Goal: Task Accomplishment & Management: Use online tool/utility

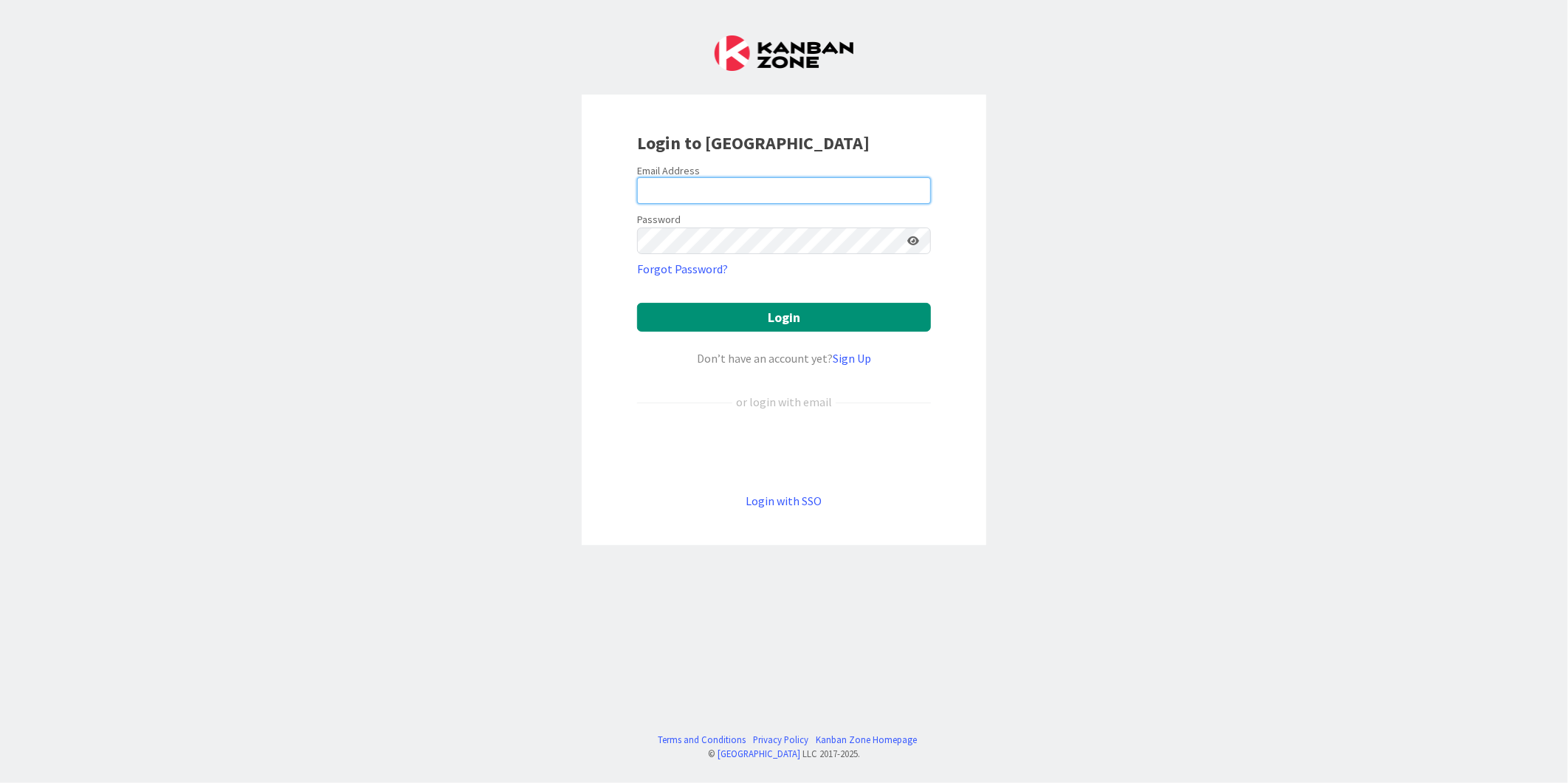
type input "[EMAIL_ADDRESS][PERSON_NAME][DOMAIN_NAME]"
click at [617, 235] on div "Login to [GEOGRAPHIC_DATA] Email Address [EMAIL_ADDRESS][PERSON_NAME][DOMAIN_NA…" at bounding box center [784, 320] width 405 height 451
click at [637, 303] on button "Login" at bounding box center [784, 317] width 294 height 28
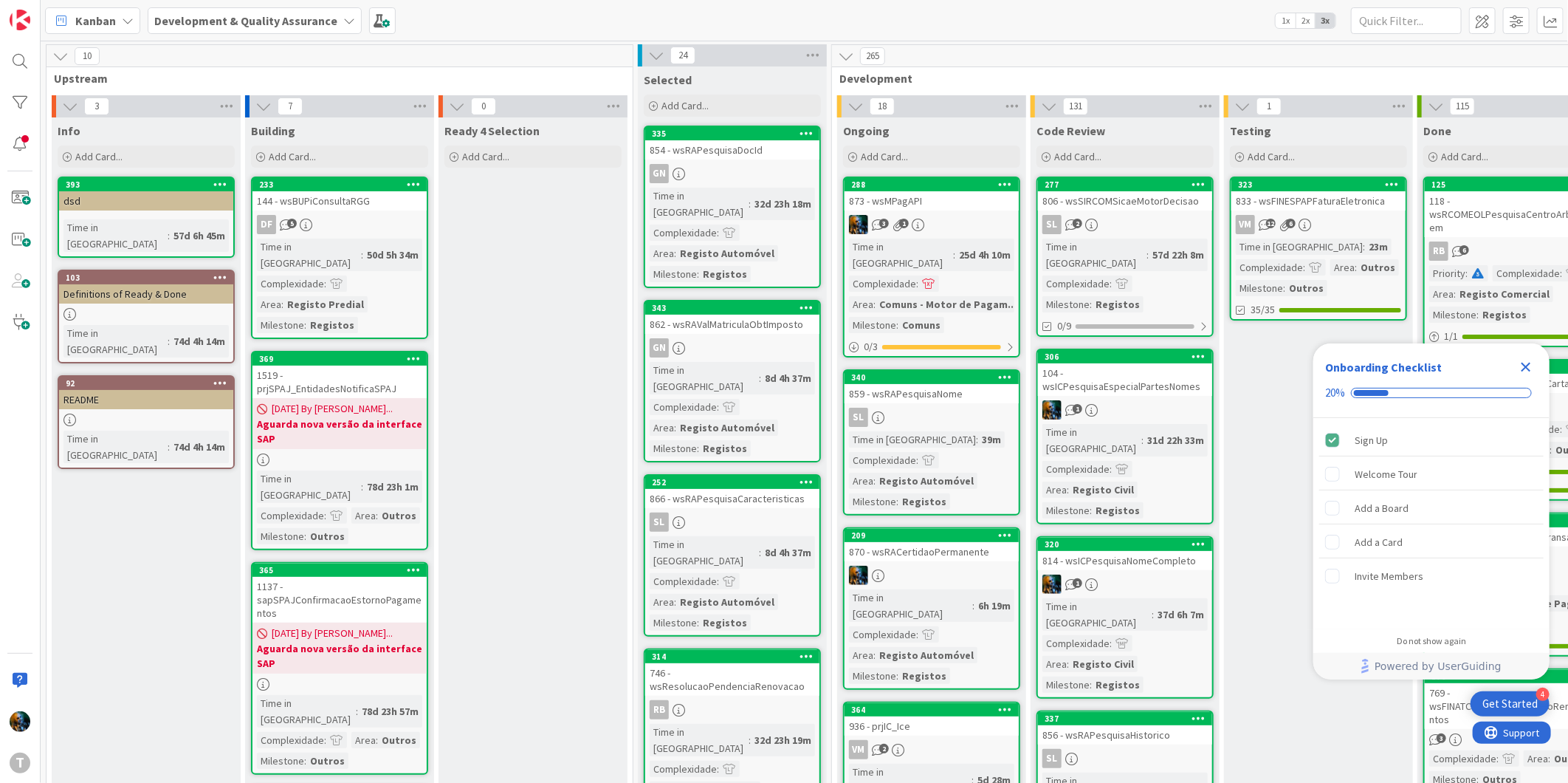
click at [1518, 365] on icon "Close Checklist" at bounding box center [1526, 367] width 17 height 17
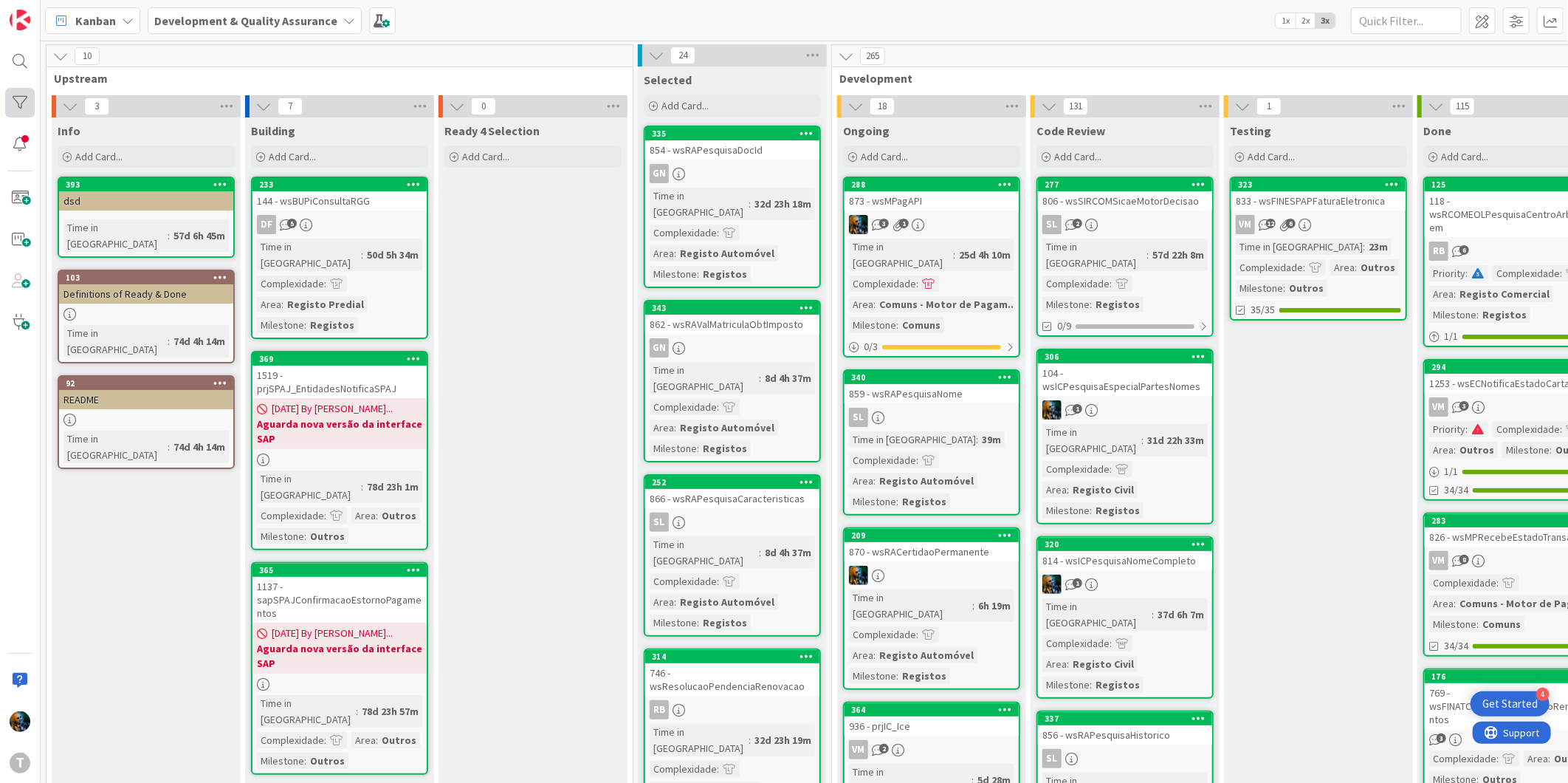
click at [29, 99] on div at bounding box center [20, 102] width 29 height 29
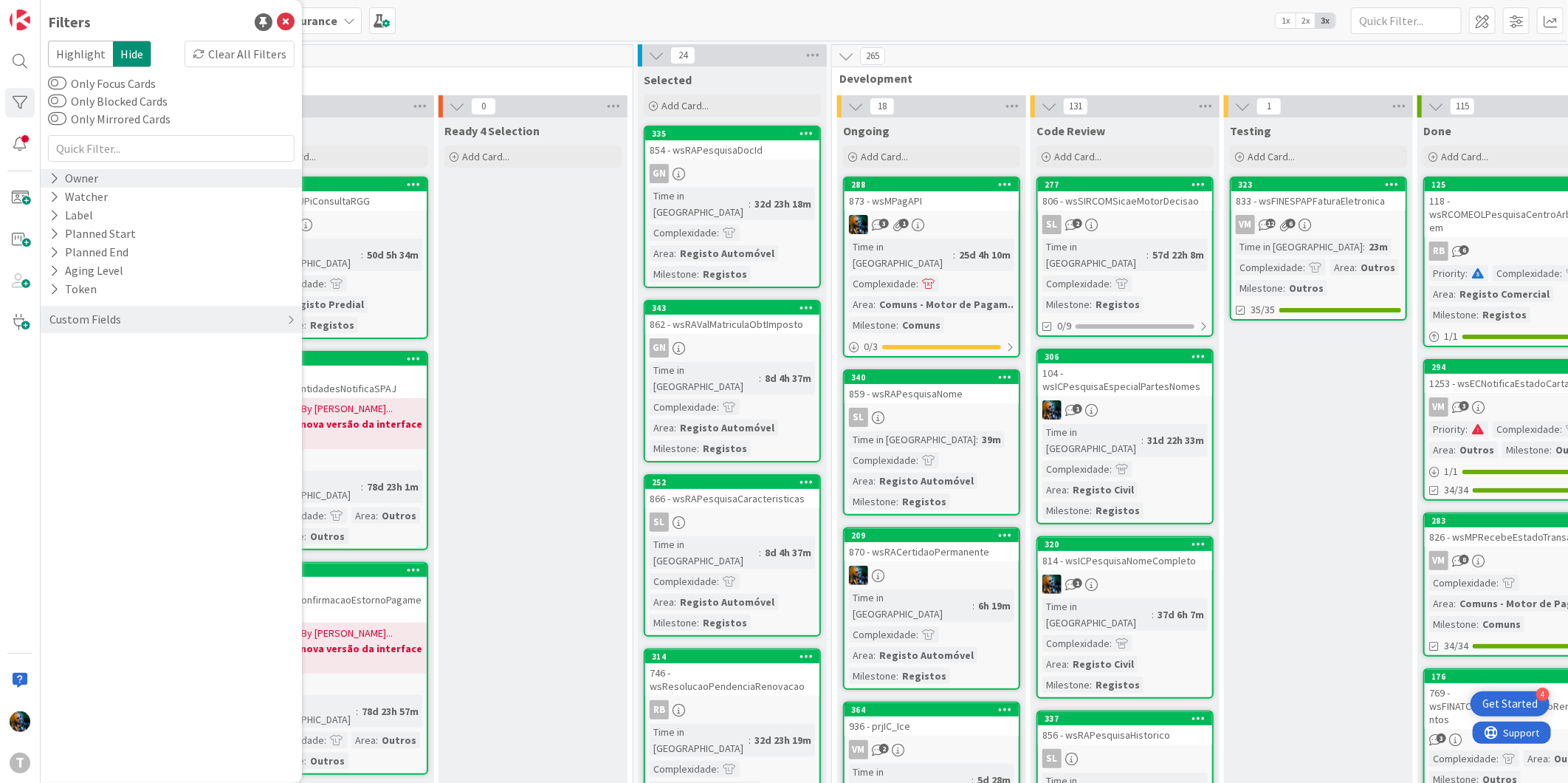
click at [53, 176] on icon at bounding box center [54, 178] width 9 height 13
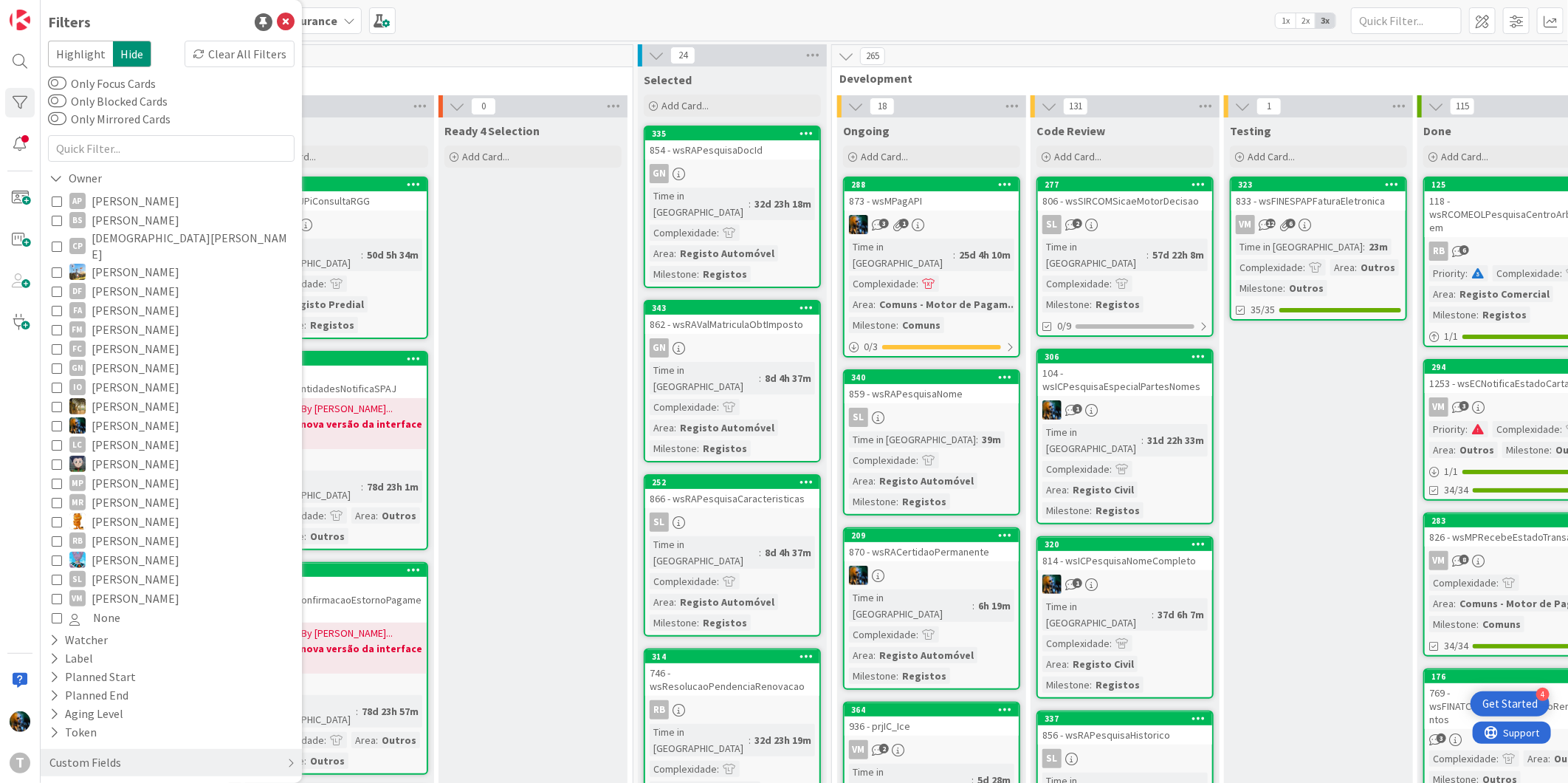
click at [54, 420] on icon at bounding box center [56, 425] width 10 height 10
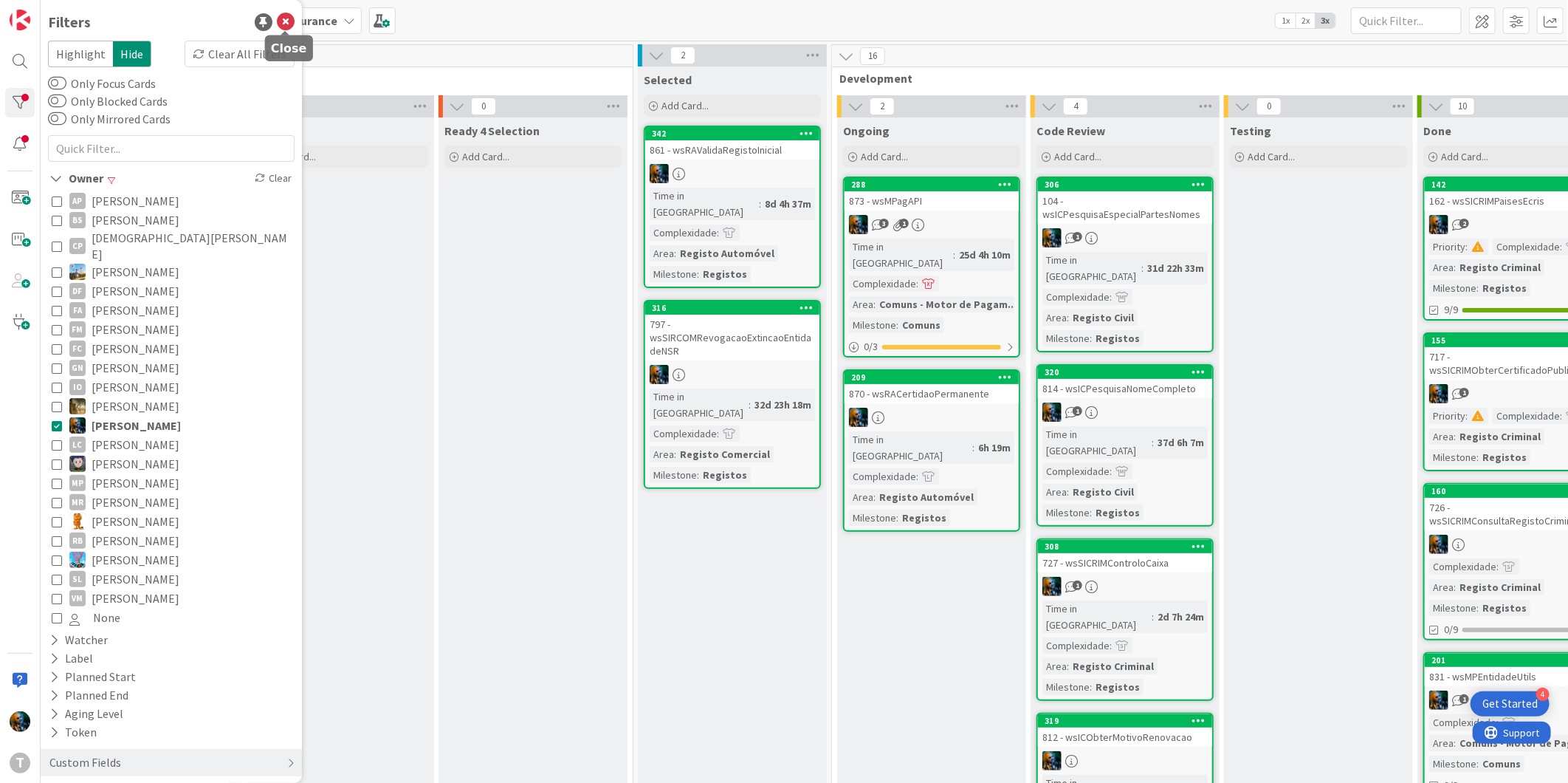
click at [281, 19] on icon at bounding box center [286, 22] width 17 height 17
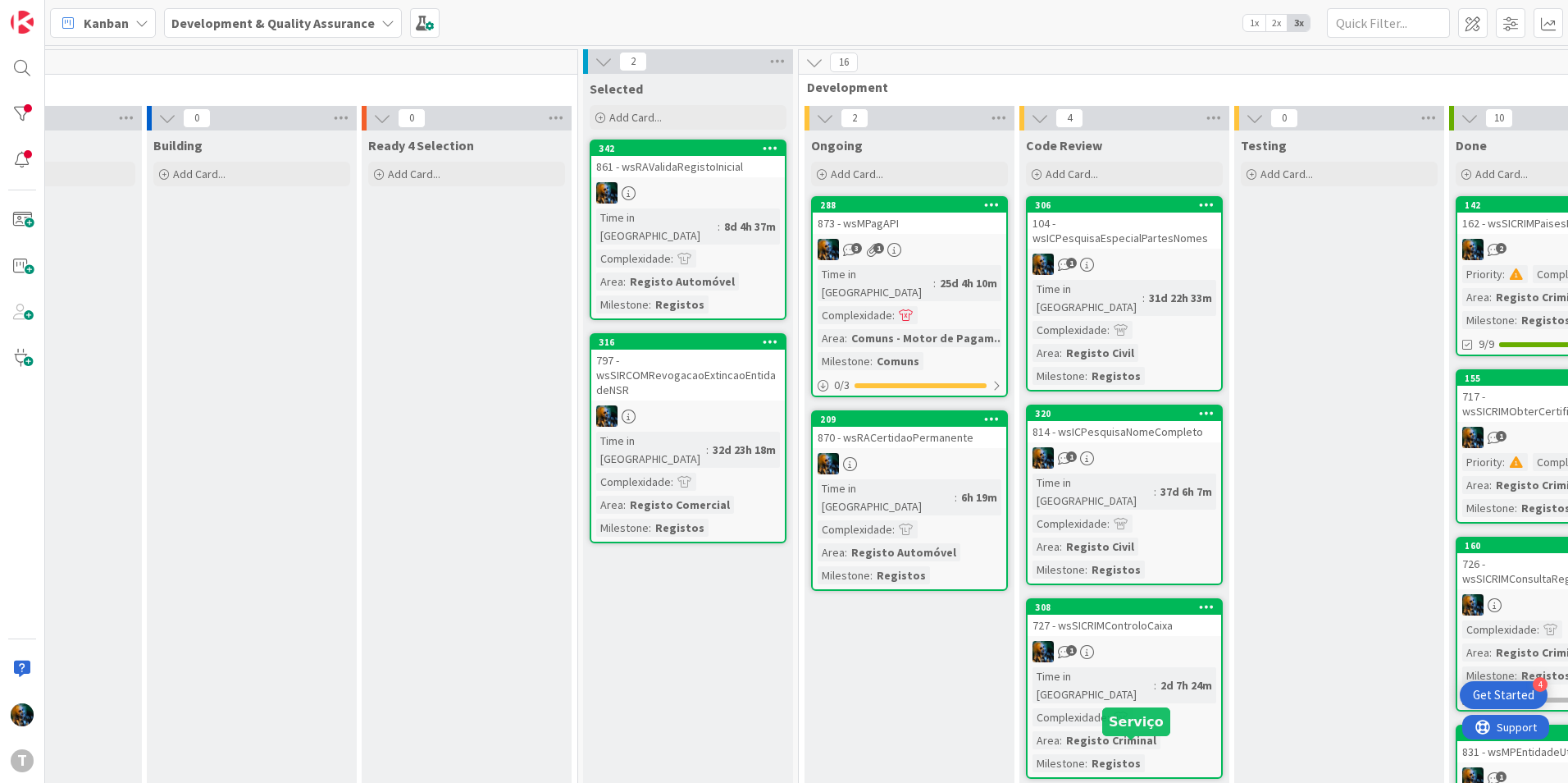
scroll to position [0, 122]
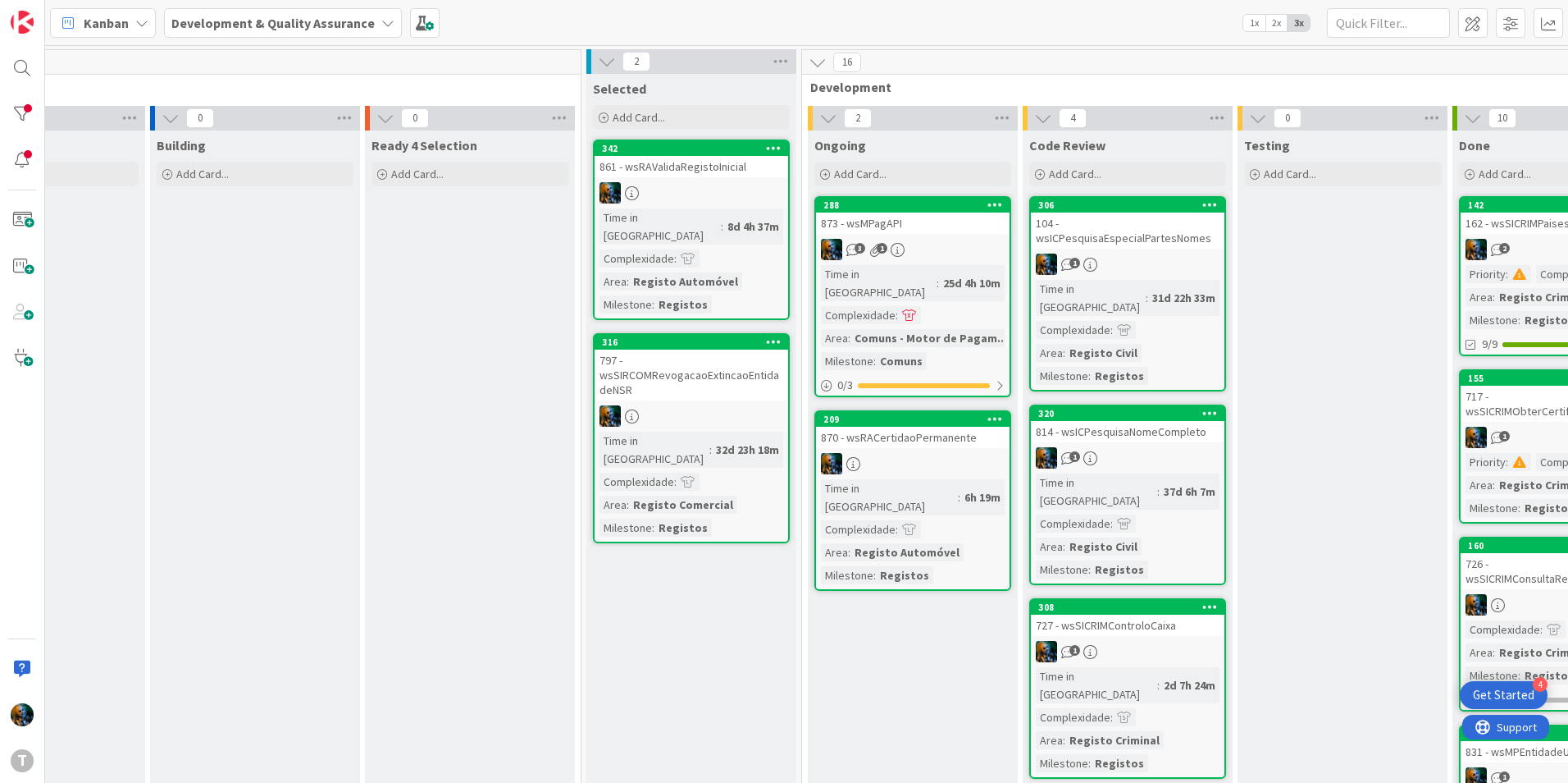
click at [694, 367] on div "797 - wsSIRCOMRevogacaoExtincaoEntidadeNSR" at bounding box center [691, 375] width 194 height 51
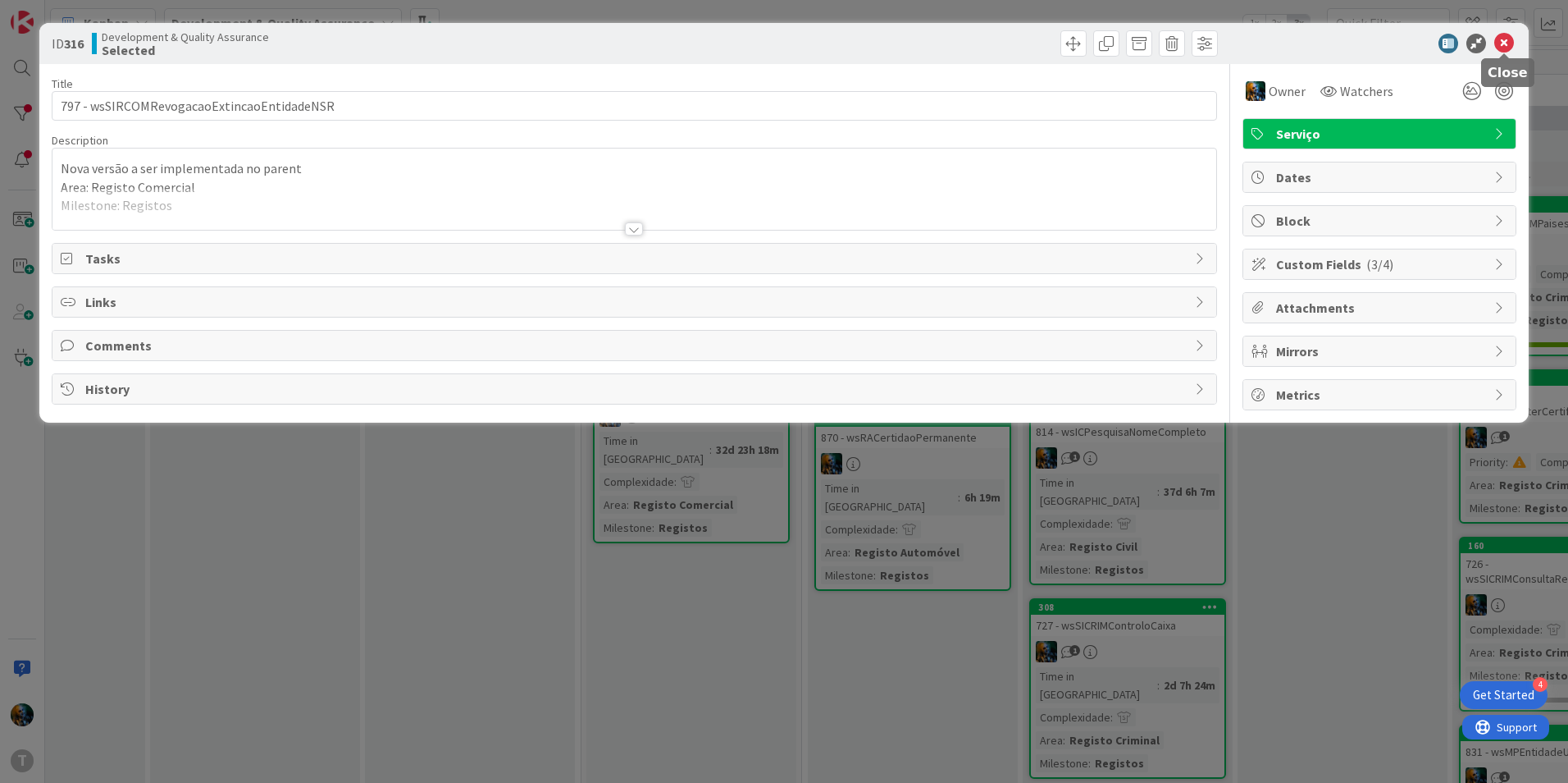
click at [1494, 45] on div at bounding box center [1371, 43] width 290 height 19
click at [1501, 46] on icon at bounding box center [1504, 43] width 19 height 19
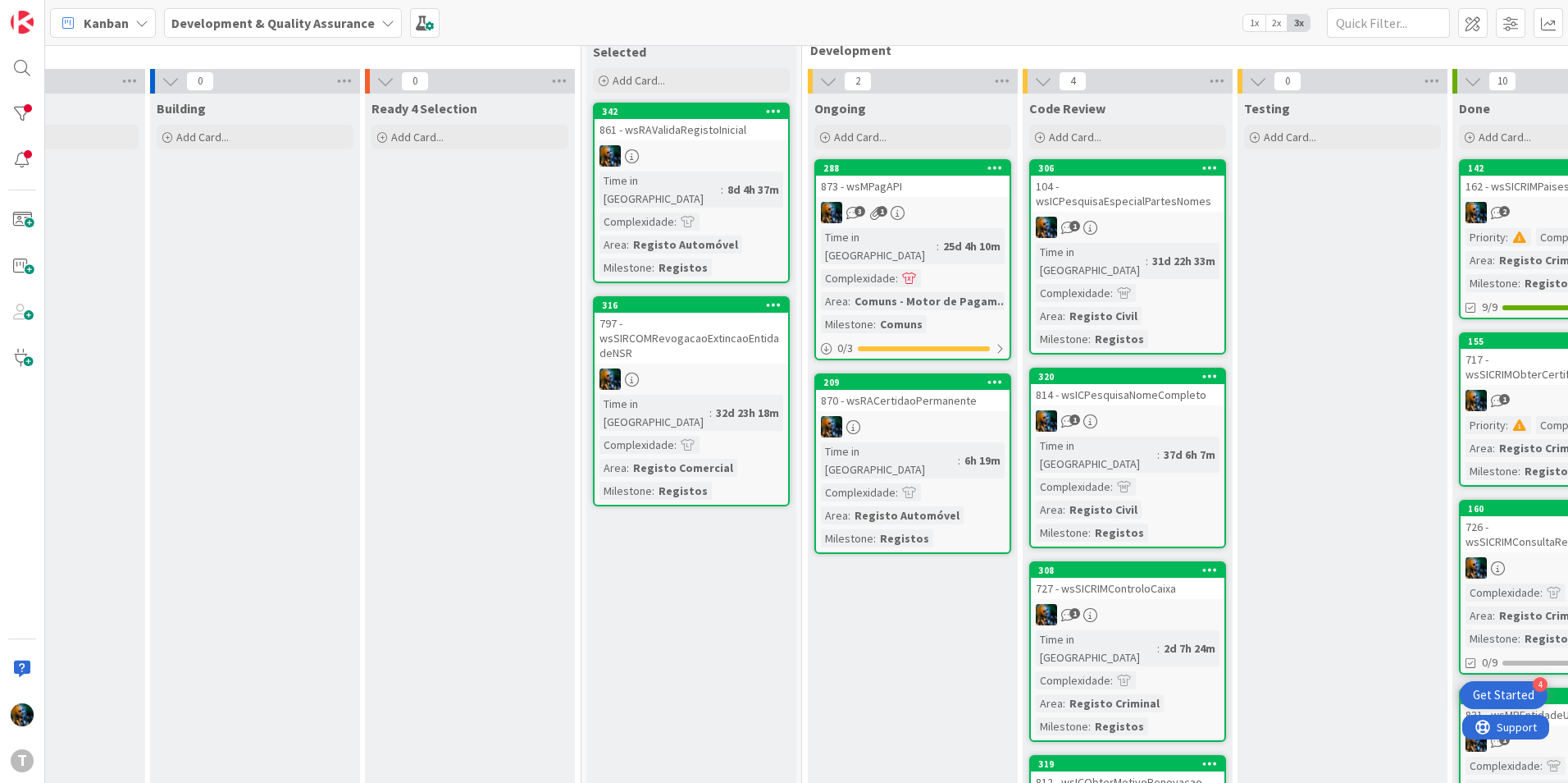
scroll to position [0, 122]
